Goal: Information Seeking & Learning: Understand process/instructions

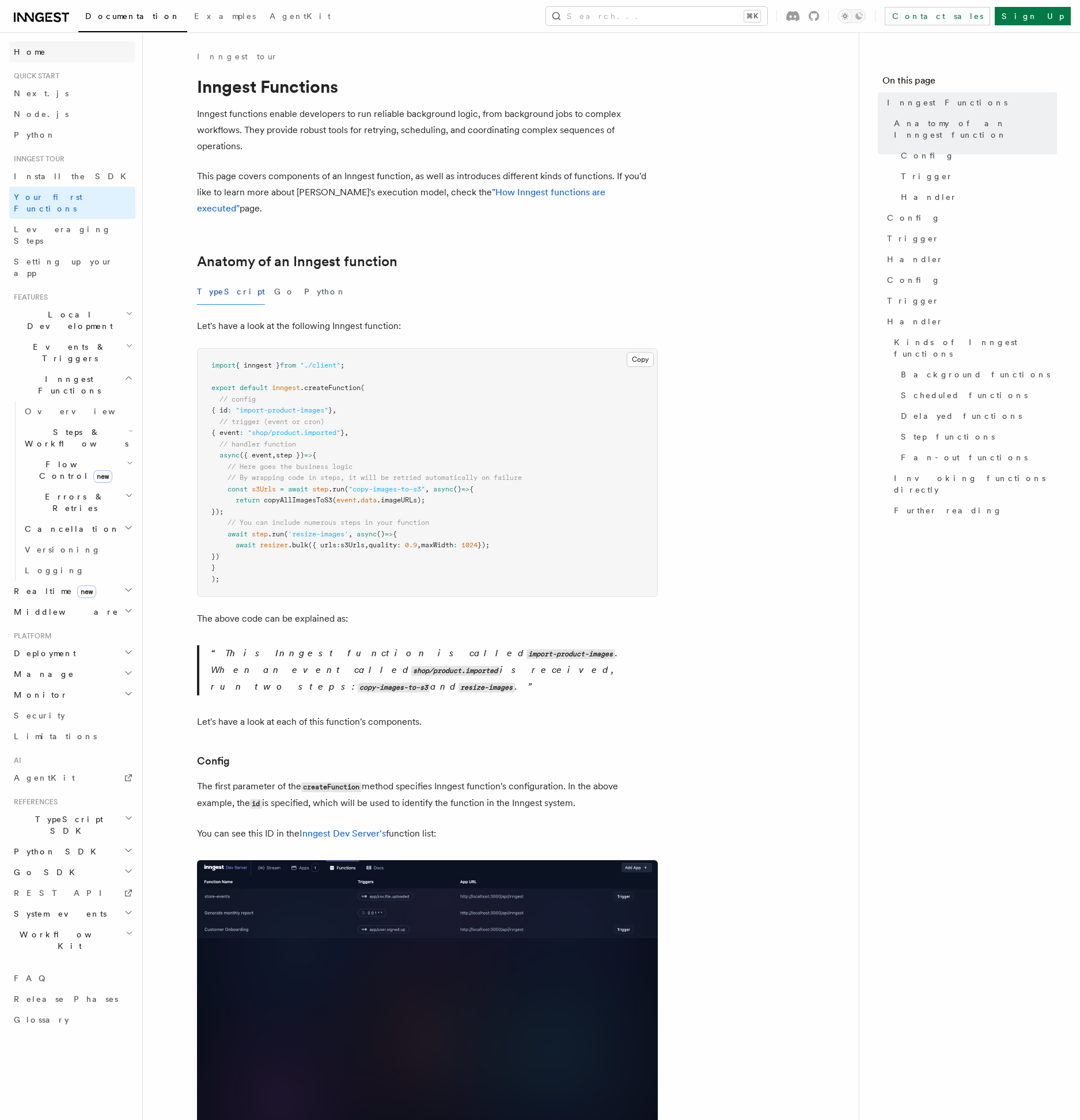
scroll to position [1183, 0]
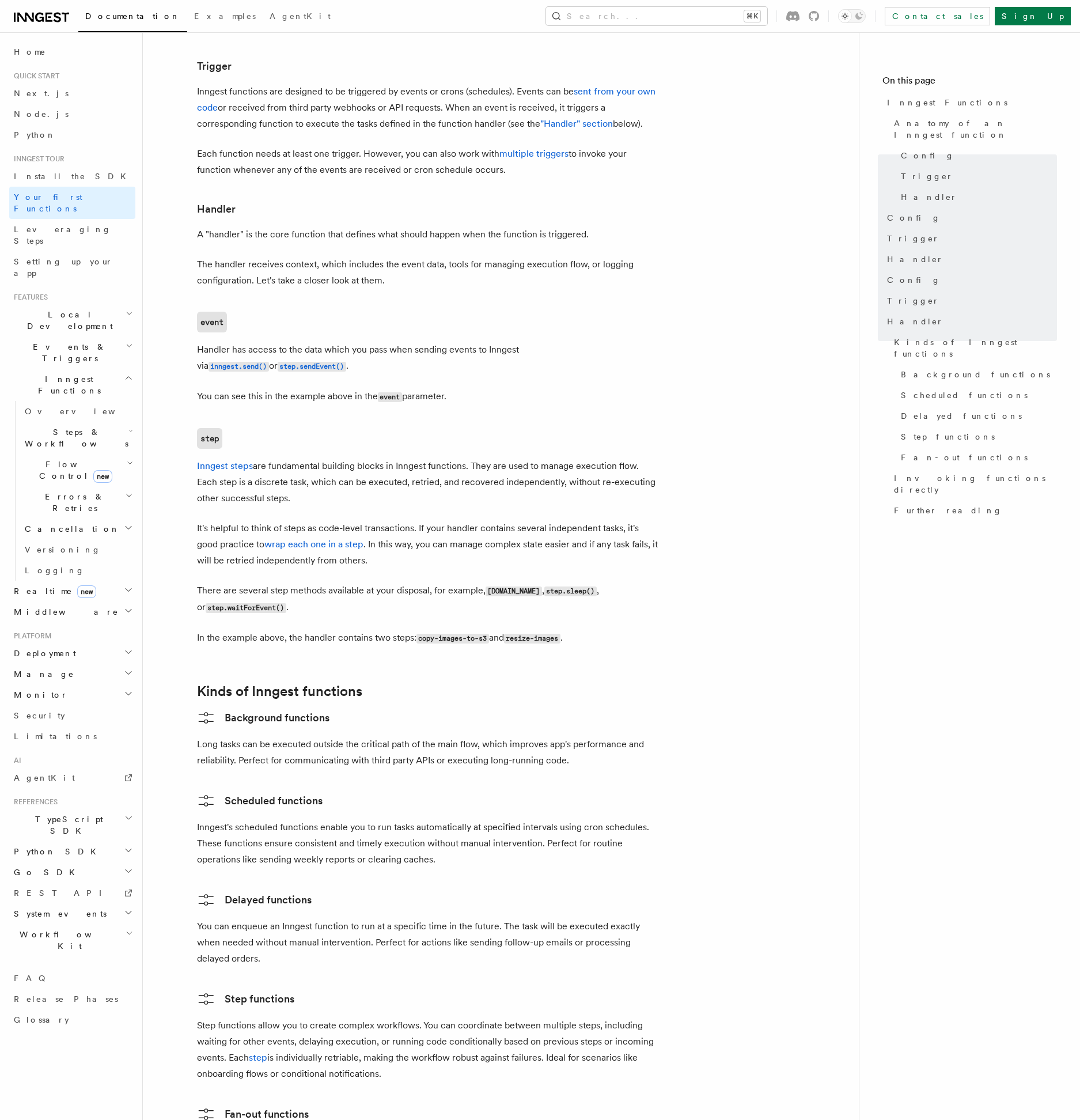
click at [249, 603] on code "step.waitForEvent()" at bounding box center [246, 608] width 81 height 10
click at [237, 603] on code "step.waitForEvent()" at bounding box center [246, 608] width 81 height 10
click at [315, 582] on p "There are several step methods available at your disposal, for example, [DOMAIN…" at bounding box center [427, 599] width 461 height 33
click at [258, 582] on p "There are several step methods available at your disposal, for example, [DOMAIN…" at bounding box center [427, 599] width 461 height 33
click at [125, 422] on h2 "Steps & Workflows" at bounding box center [77, 438] width 115 height 33
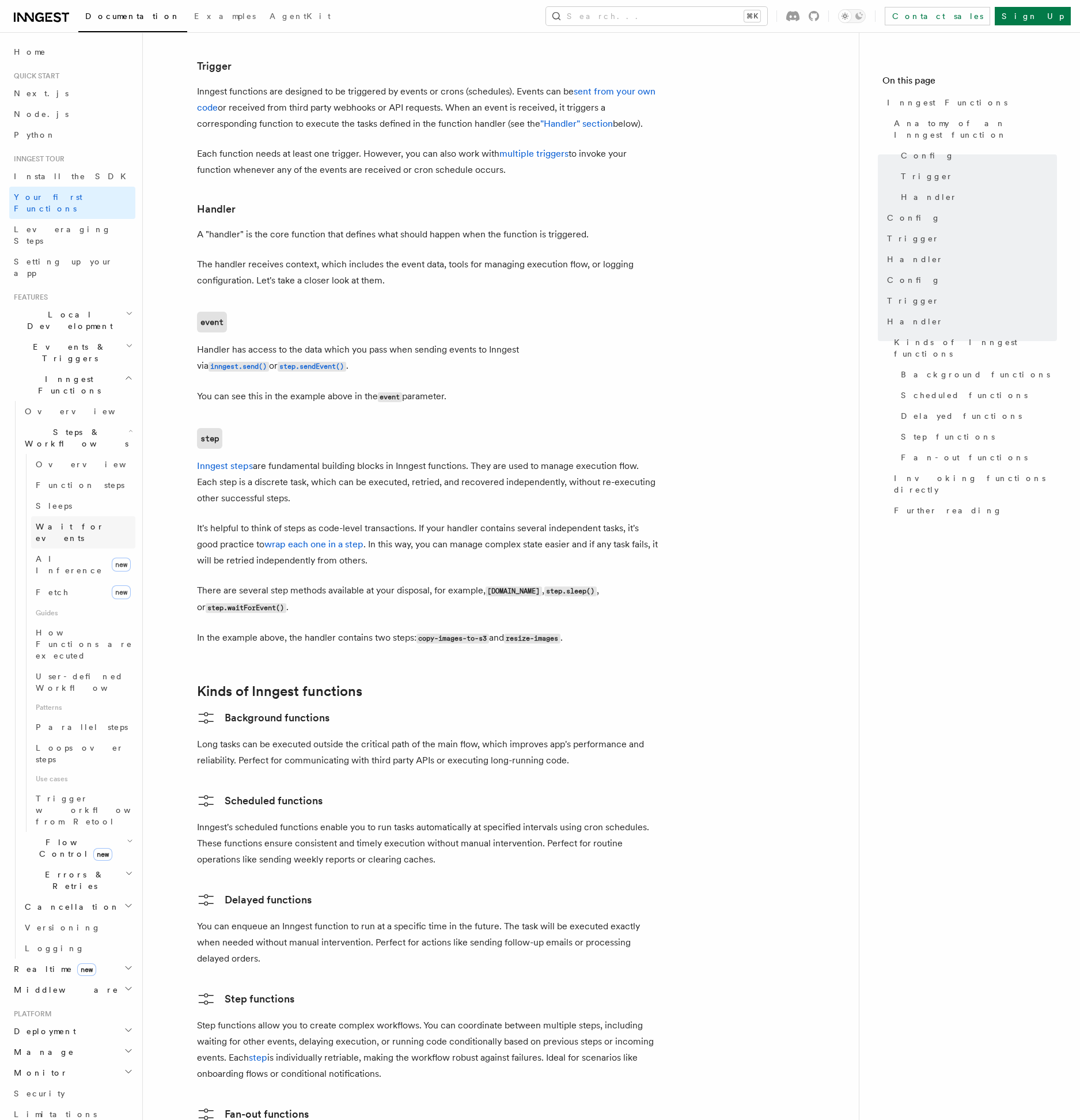
click at [84, 522] on span "Wait for events" at bounding box center [70, 532] width 69 height 21
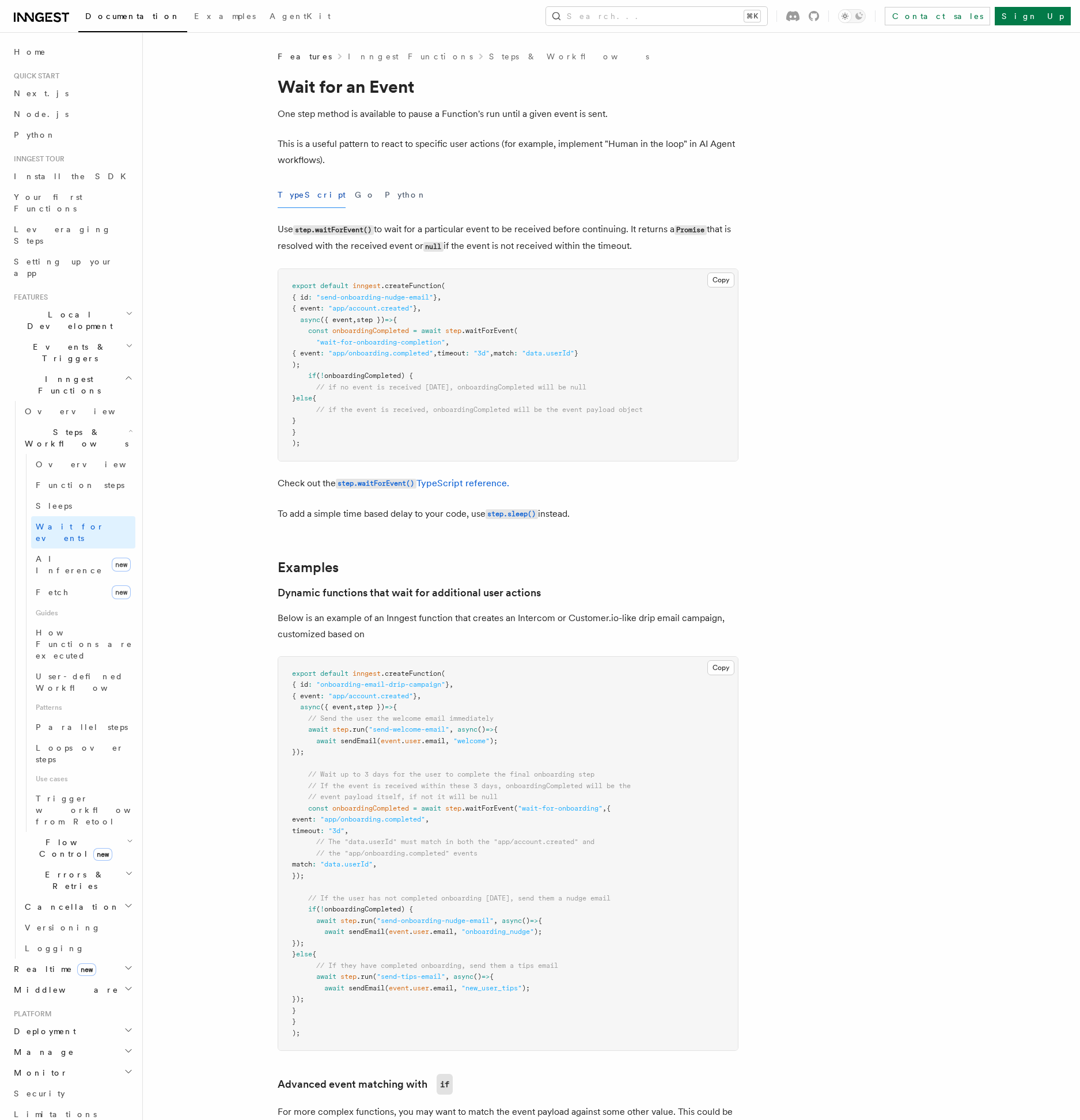
scroll to position [1019, 0]
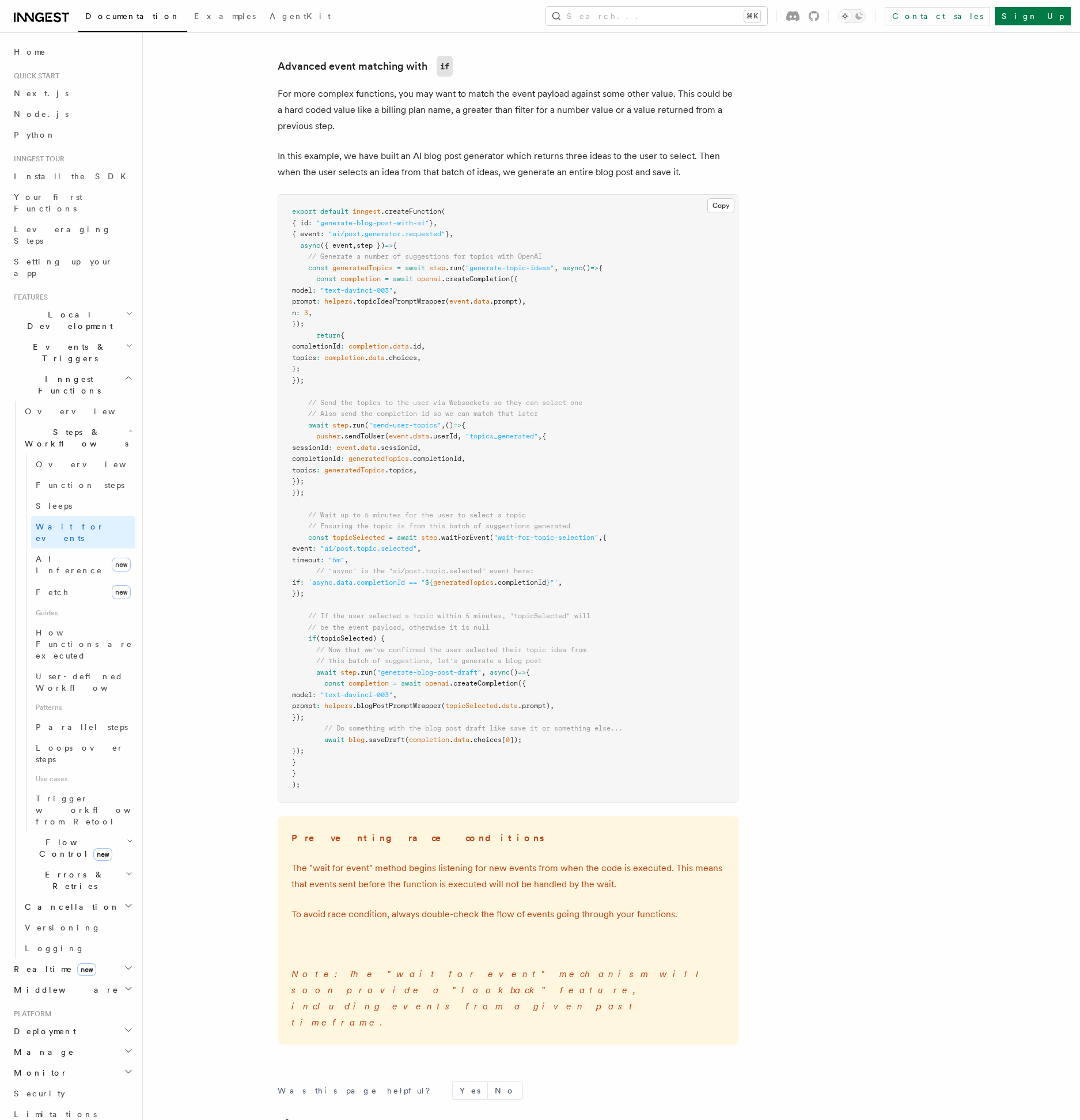
click at [825, 556] on article "Features Inngest Functions Steps & Workflows Wait for an Event One step method …" at bounding box center [581, 150] width 840 height 2236
